Goal: Task Accomplishment & Management: Use online tool/utility

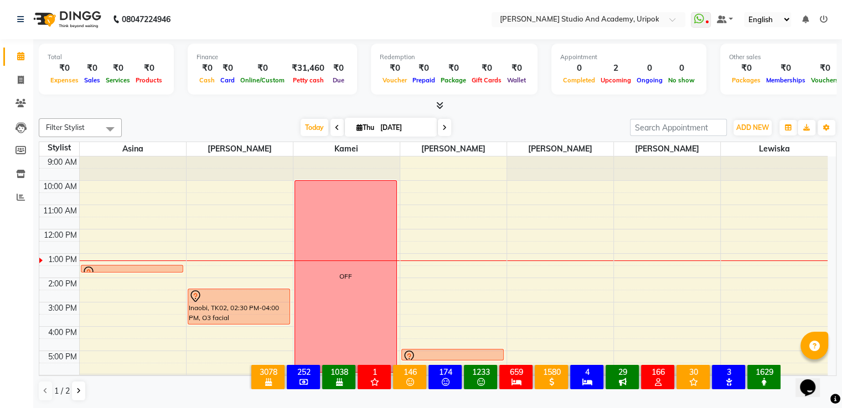
scroll to position [21, 0]
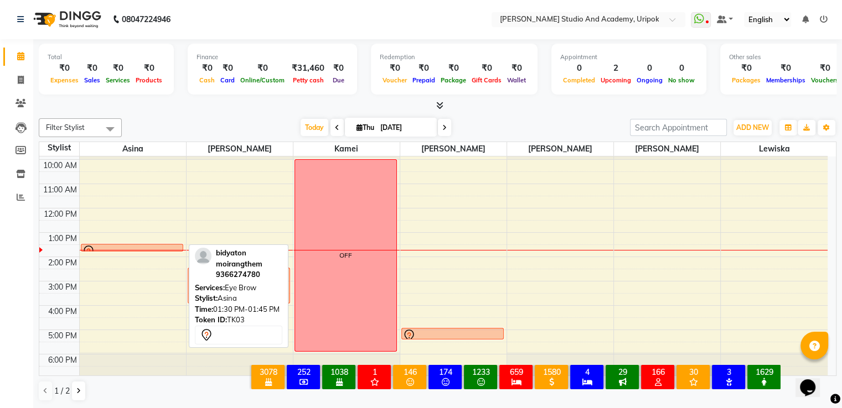
click at [164, 246] on div at bounding box center [132, 251] width 100 height 13
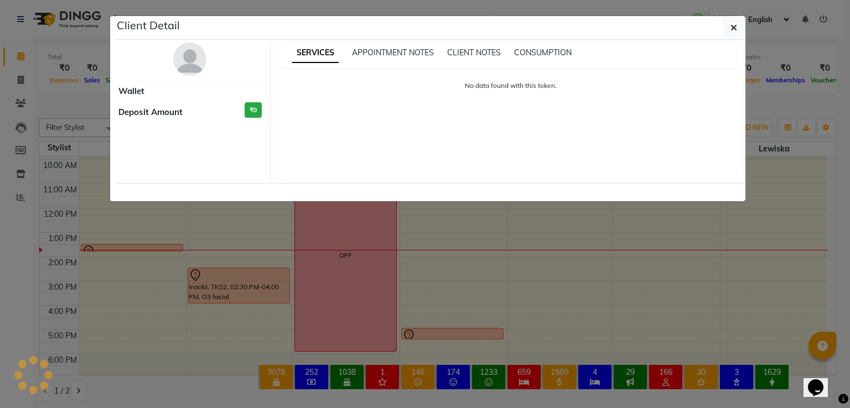
select select "7"
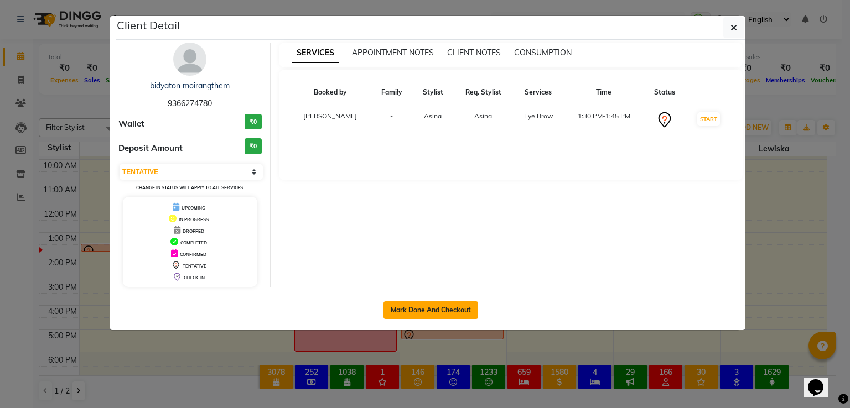
click at [406, 305] on button "Mark Done And Checkout" at bounding box center [430, 311] width 95 height 18
select select "service"
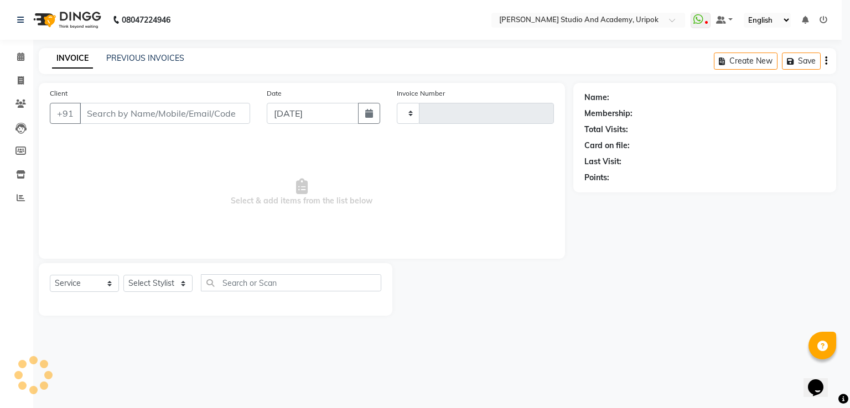
type input "1198"
select select "4880"
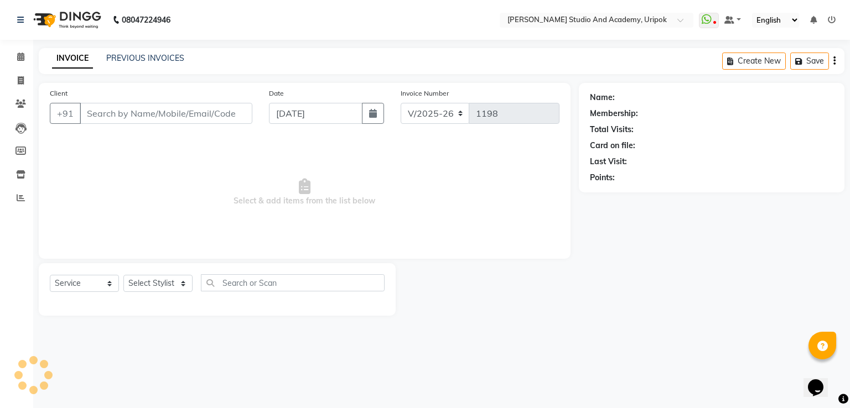
type input "93******80"
select select "29613"
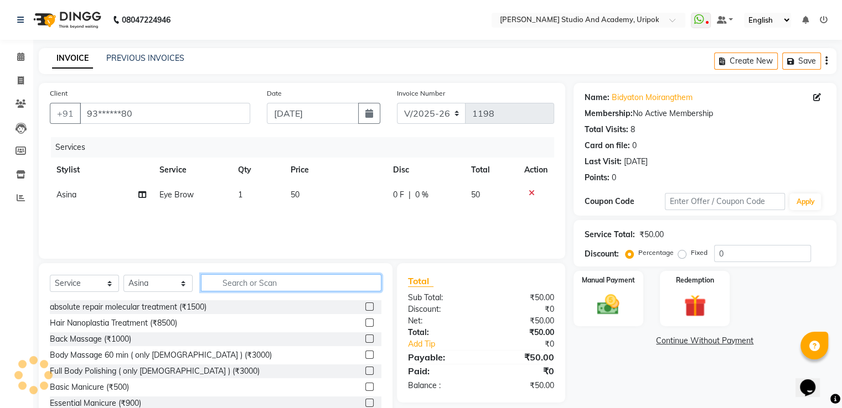
click at [276, 284] on input "text" at bounding box center [291, 282] width 180 height 17
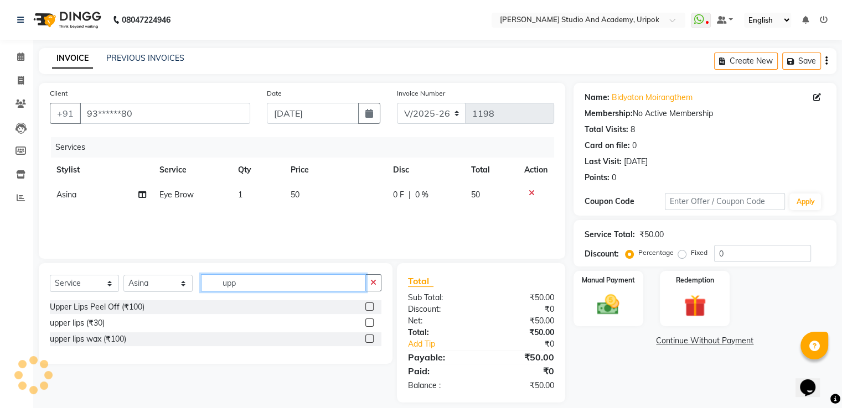
type input "upp"
click at [369, 323] on label at bounding box center [369, 323] width 8 height 8
click at [369, 323] on input "checkbox" at bounding box center [368, 323] width 7 height 7
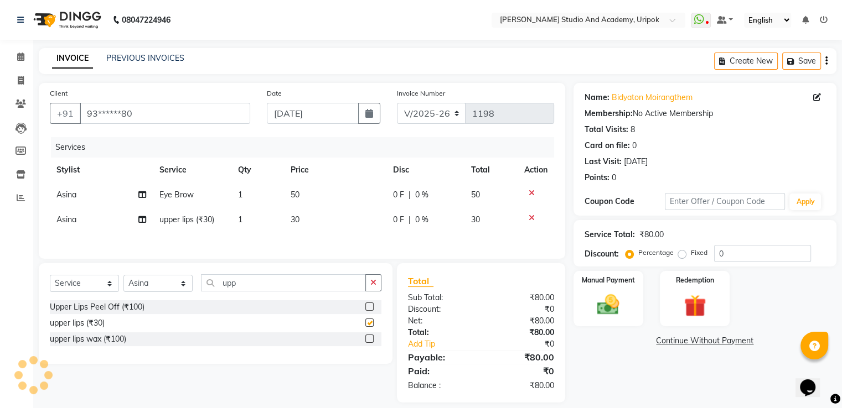
checkbox input "false"
click at [255, 284] on input "upp" at bounding box center [283, 282] width 165 height 17
type input "u"
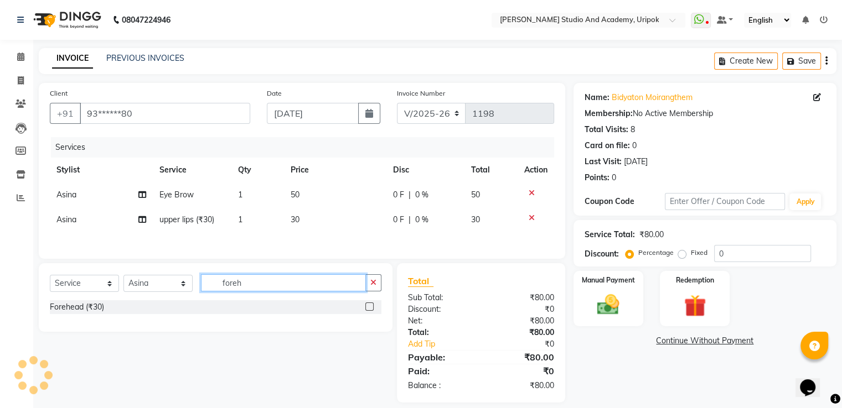
type input "foreh"
click at [368, 311] on label at bounding box center [369, 307] width 8 height 8
click at [368, 311] on input "checkbox" at bounding box center [368, 307] width 7 height 7
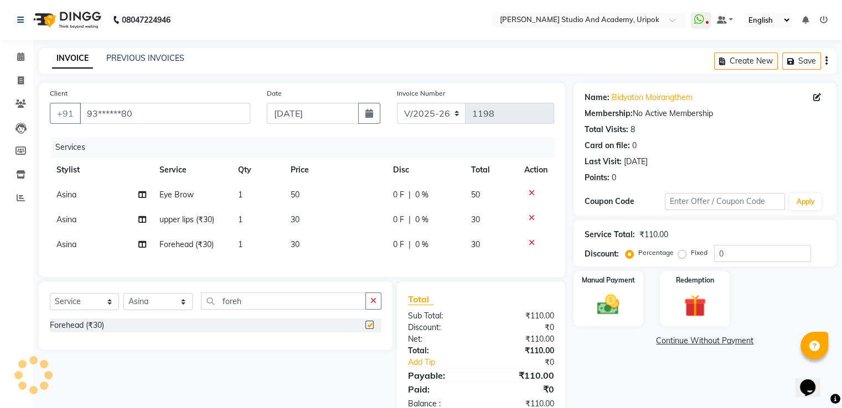
checkbox input "false"
click at [300, 245] on td "30" at bounding box center [335, 244] width 102 height 25
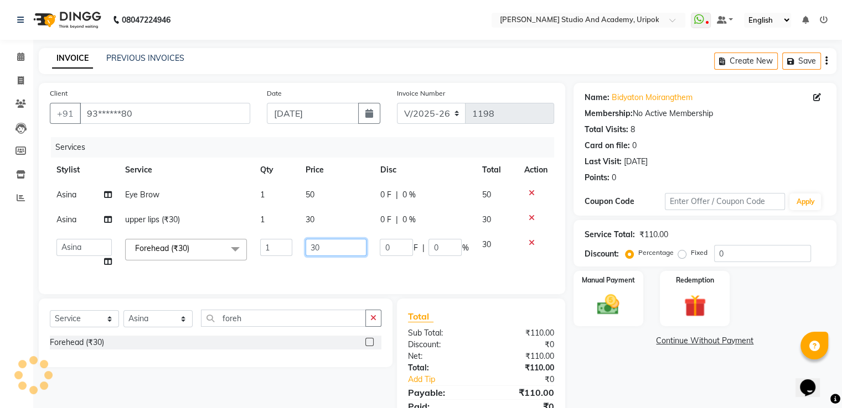
click at [325, 248] on input "30" at bounding box center [335, 247] width 61 height 17
type input "3"
type input "50"
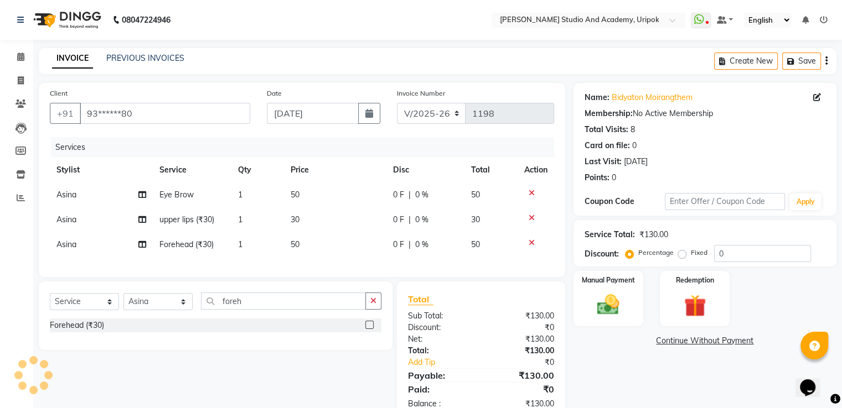
click at [345, 266] on div "Services Stylist Service Qty Price Disc Total Action Asina Eye Brow 1 50 0 F | …" at bounding box center [302, 201] width 504 height 129
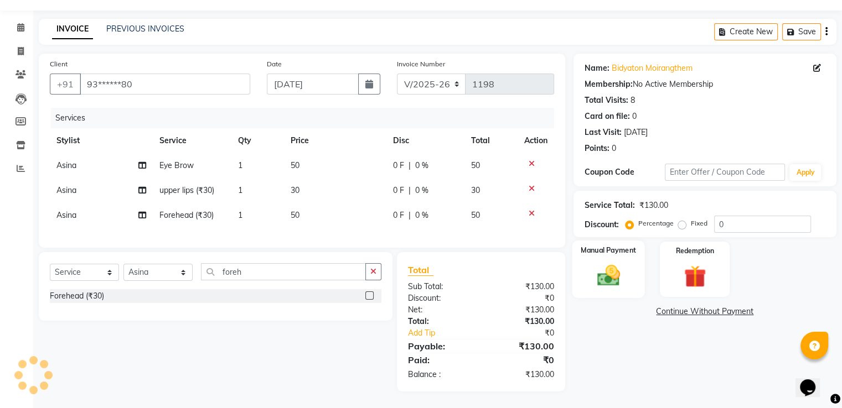
click at [596, 263] on img at bounding box center [607, 276] width 37 height 27
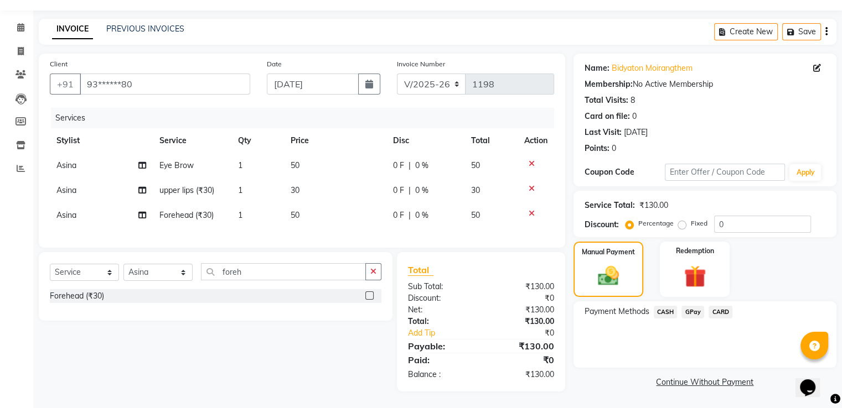
click at [690, 306] on span "GPay" at bounding box center [692, 312] width 23 height 13
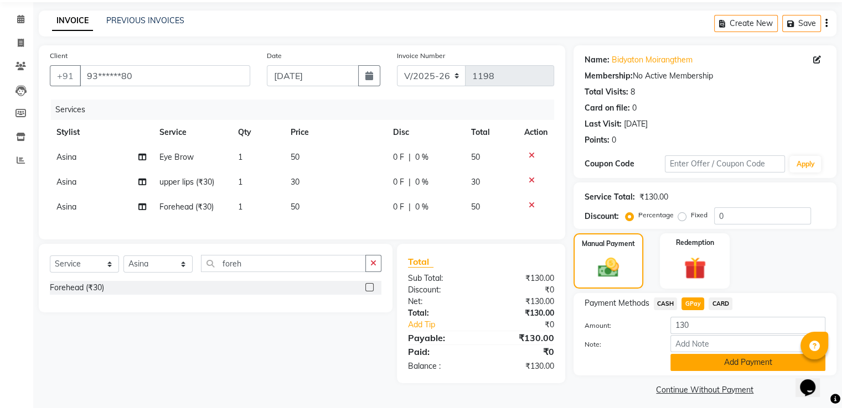
click at [731, 358] on button "Add Payment" at bounding box center [747, 362] width 155 height 17
click at [731, 358] on div "Payment Methods CASH GPay CARD Amount: 130 Note: Add Payment" at bounding box center [704, 334] width 263 height 82
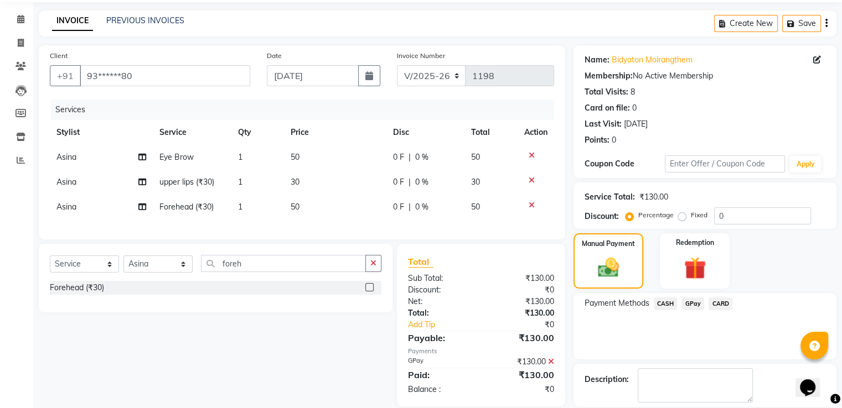
scroll to position [90, 0]
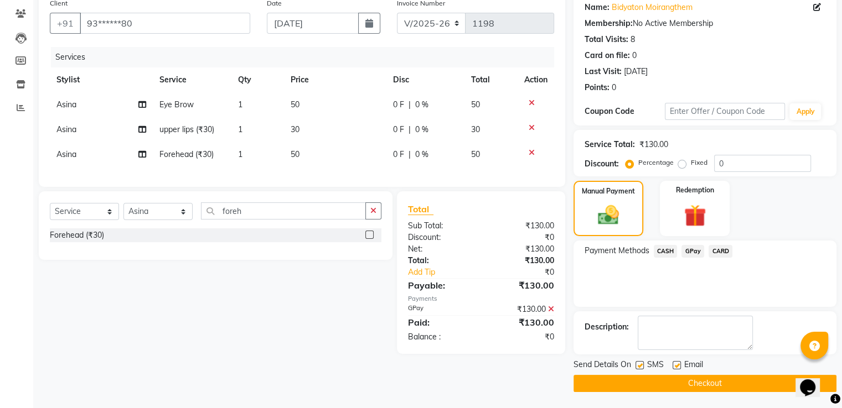
click at [675, 386] on button "Checkout" at bounding box center [704, 383] width 263 height 17
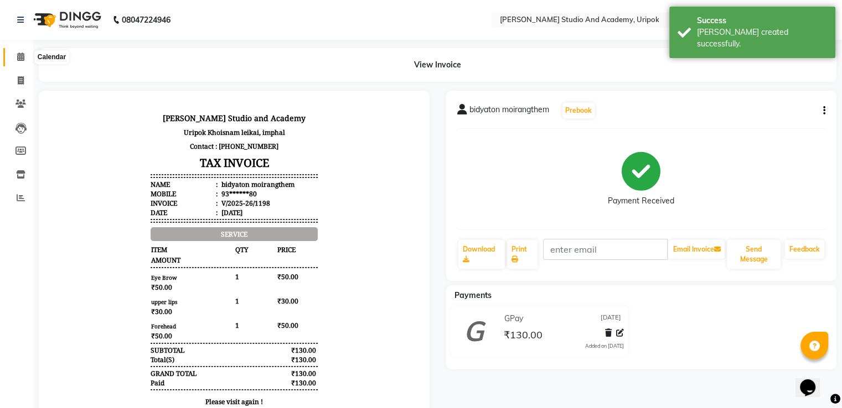
click at [20, 58] on icon at bounding box center [20, 57] width 7 height 8
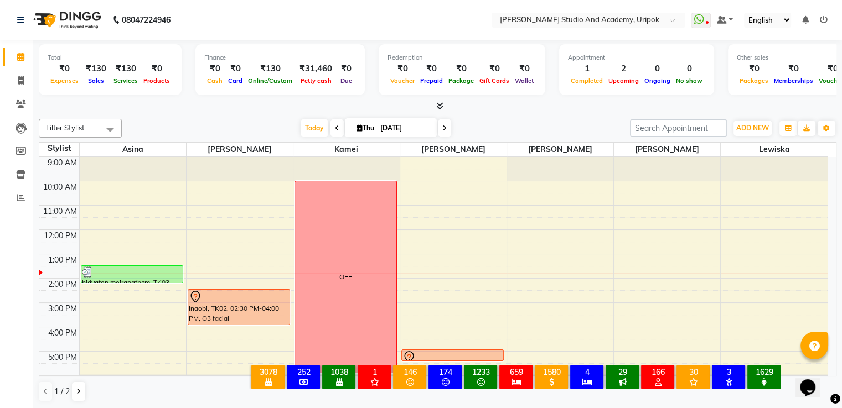
scroll to position [21, 0]
